Goal: Transaction & Acquisition: Obtain resource

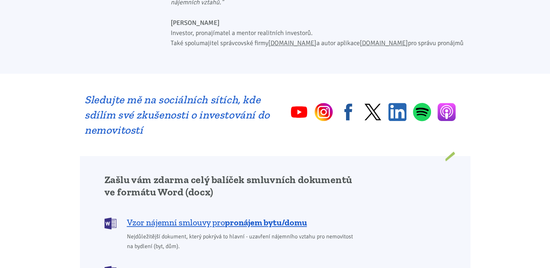
scroll to position [439, 0]
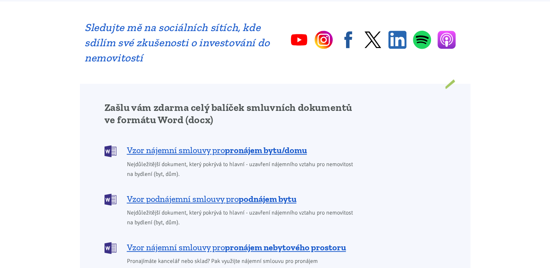
click at [207, 145] on span "Vzor nájemní smlouvy pro pronájem bytu/domu" at bounding box center [217, 151] width 180 height 12
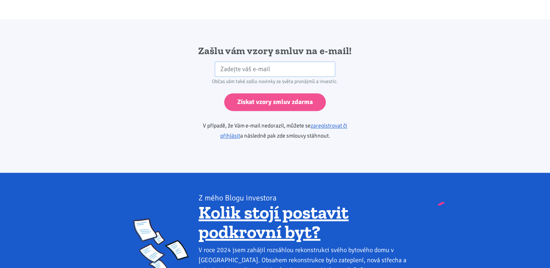
scroll to position [1207, 0]
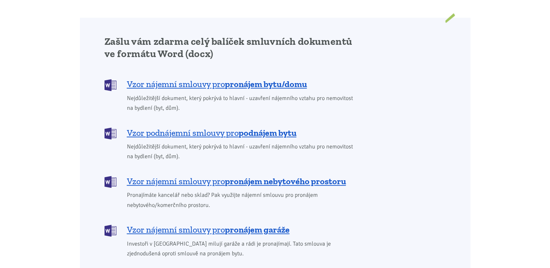
scroll to position [578, 0]
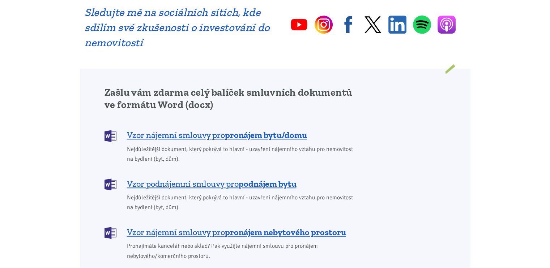
scroll to position [551, 0]
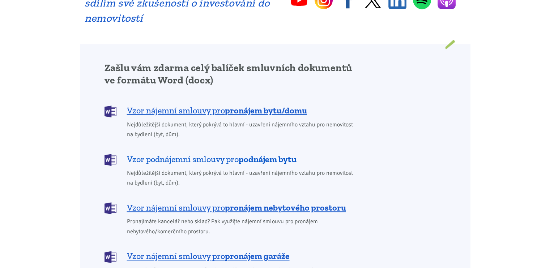
click at [219, 154] on span "Vzor podnájemní smlouvy pro podnájem bytu" at bounding box center [212, 160] width 170 height 12
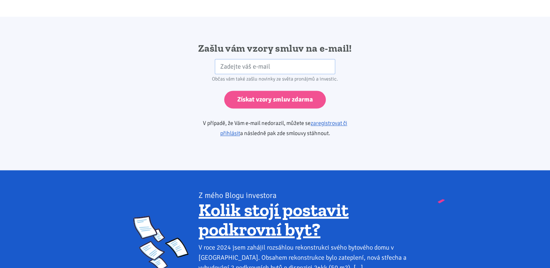
scroll to position [1207, 0]
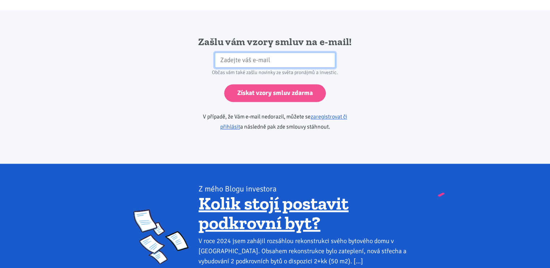
click at [286, 52] on input "email" at bounding box center [275, 60] width 120 height 16
type input "katerinakrizkova1989@seznam.cz"
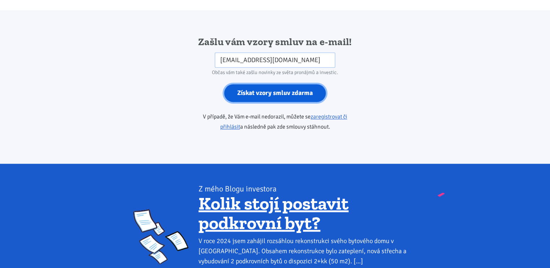
click at [285, 84] on input "Získat vzory smluv zdarma" at bounding box center [275, 93] width 102 height 18
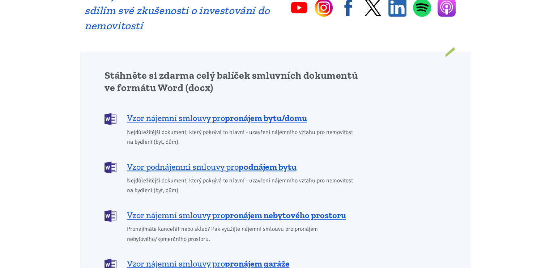
scroll to position [567, 0]
click at [254, 162] on b "podnájem bytu" at bounding box center [268, 167] width 58 height 10
click at [269, 113] on b "pronájem bytu/domu" at bounding box center [266, 118] width 82 height 10
